Goal: Task Accomplishment & Management: Manage account settings

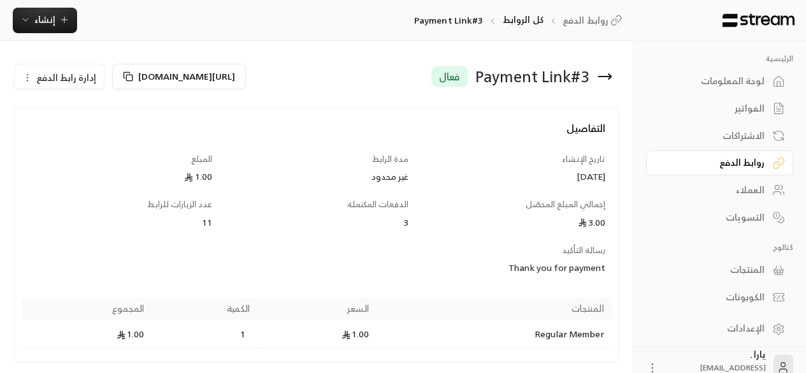
click at [604, 78] on icon at bounding box center [604, 76] width 15 height 15
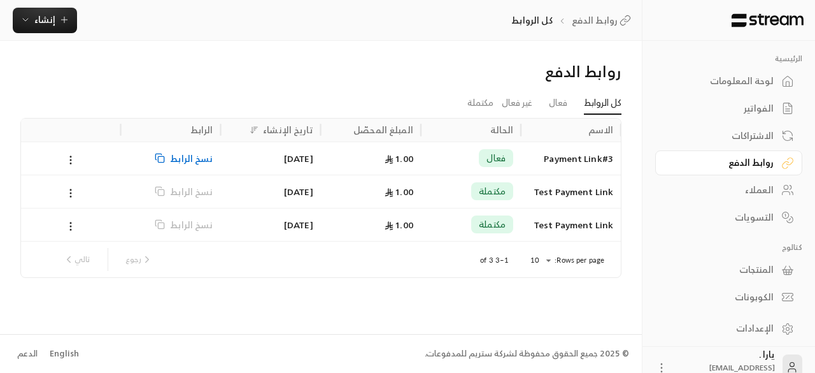
click at [733, 85] on div "لوحة المعلومات" at bounding box center [722, 81] width 103 height 13
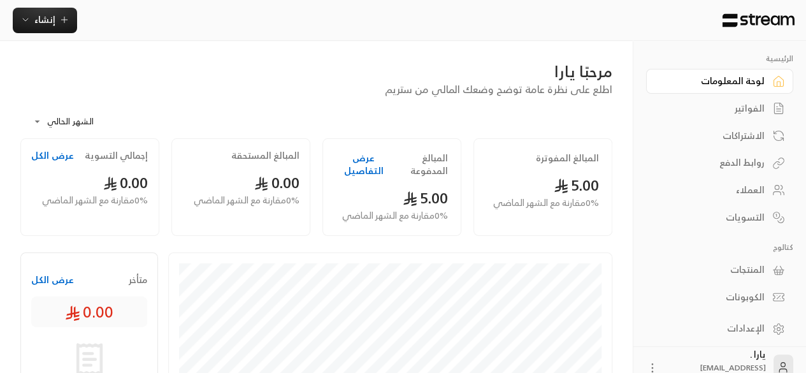
click at [759, 117] on link "الفواتير" at bounding box center [719, 108] width 147 height 25
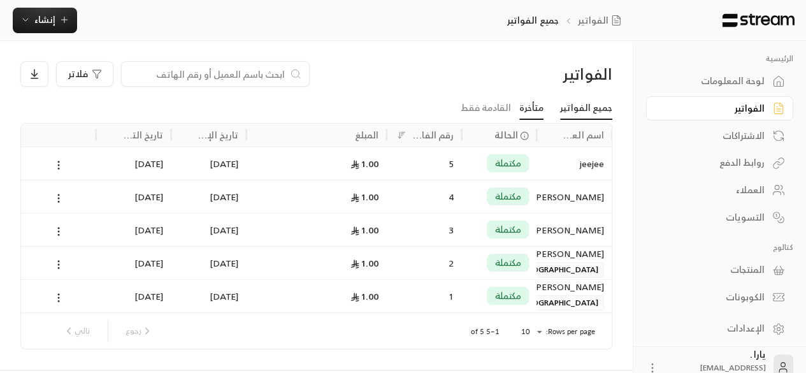
click at [529, 108] on link "متأخرة" at bounding box center [531, 108] width 24 height 23
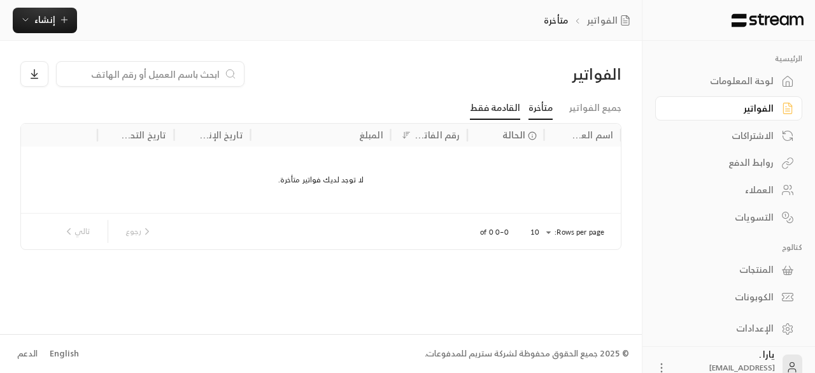
click at [488, 108] on link "القادمة فقط" at bounding box center [495, 108] width 50 height 23
click at [582, 107] on link "جميع الفواتير" at bounding box center [595, 108] width 52 height 23
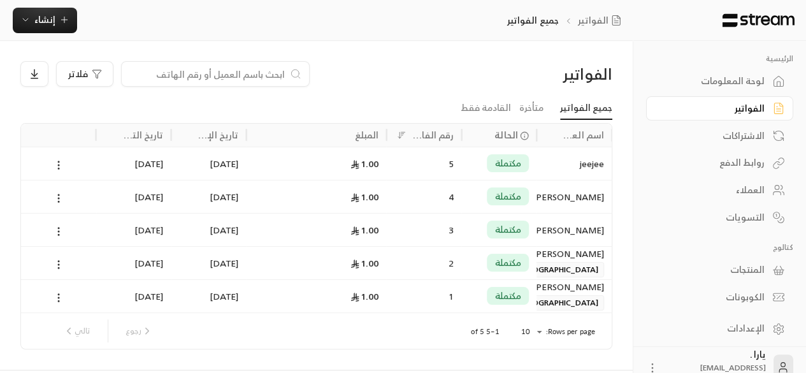
click at [748, 164] on div "روابط الدفع" at bounding box center [713, 162] width 103 height 13
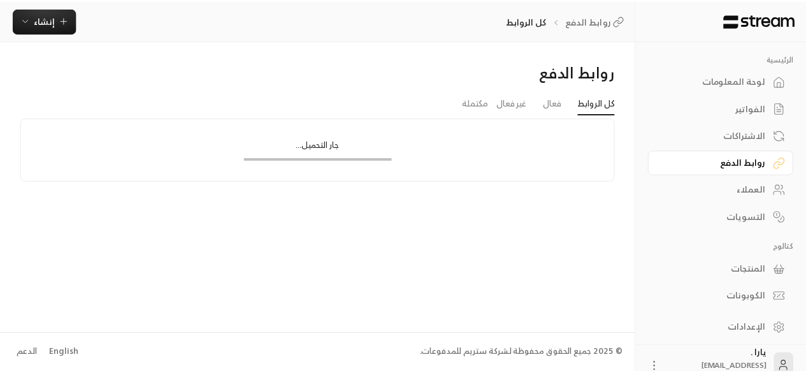
scroll to position [19, 0]
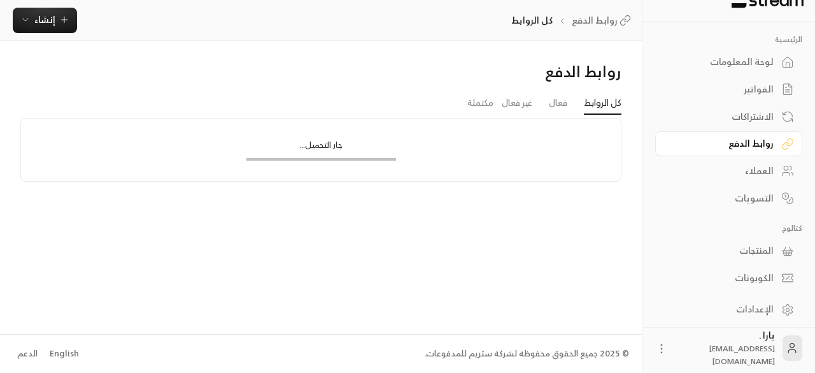
click at [752, 250] on div "المنتجات" at bounding box center [722, 250] width 103 height 13
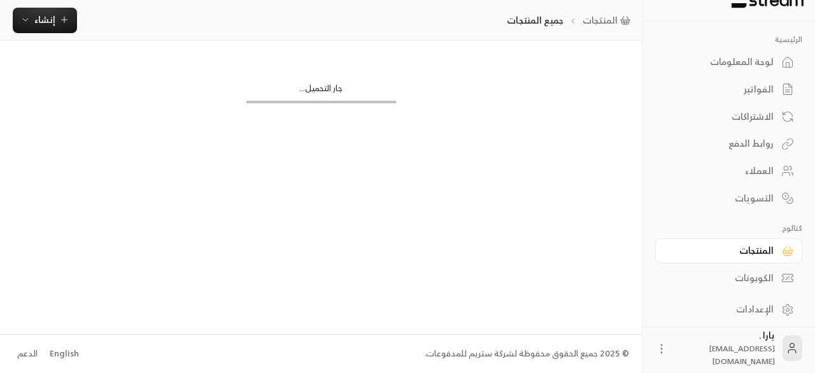
click at [749, 306] on div "الإعدادات" at bounding box center [722, 309] width 103 height 13
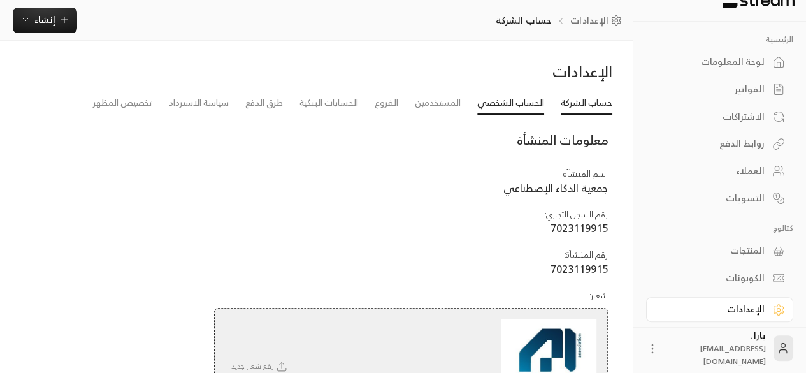
click at [511, 99] on link "الحساب الشخصي" at bounding box center [510, 103] width 67 height 23
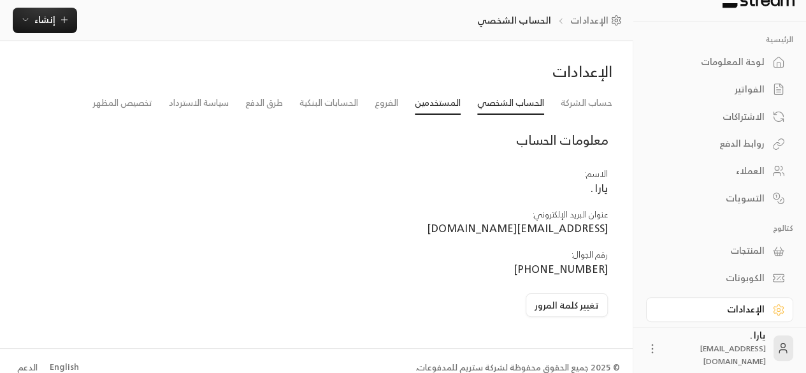
click at [433, 102] on link "المستخدمين" at bounding box center [438, 103] width 46 height 23
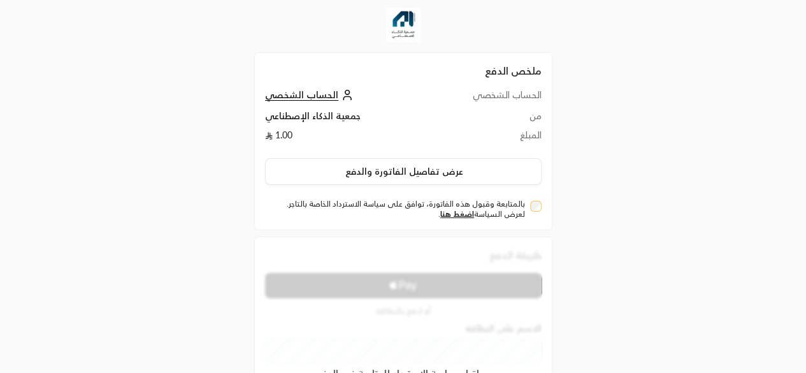
scroll to position [57, 0]
